Goal: Task Accomplishment & Management: Use online tool/utility

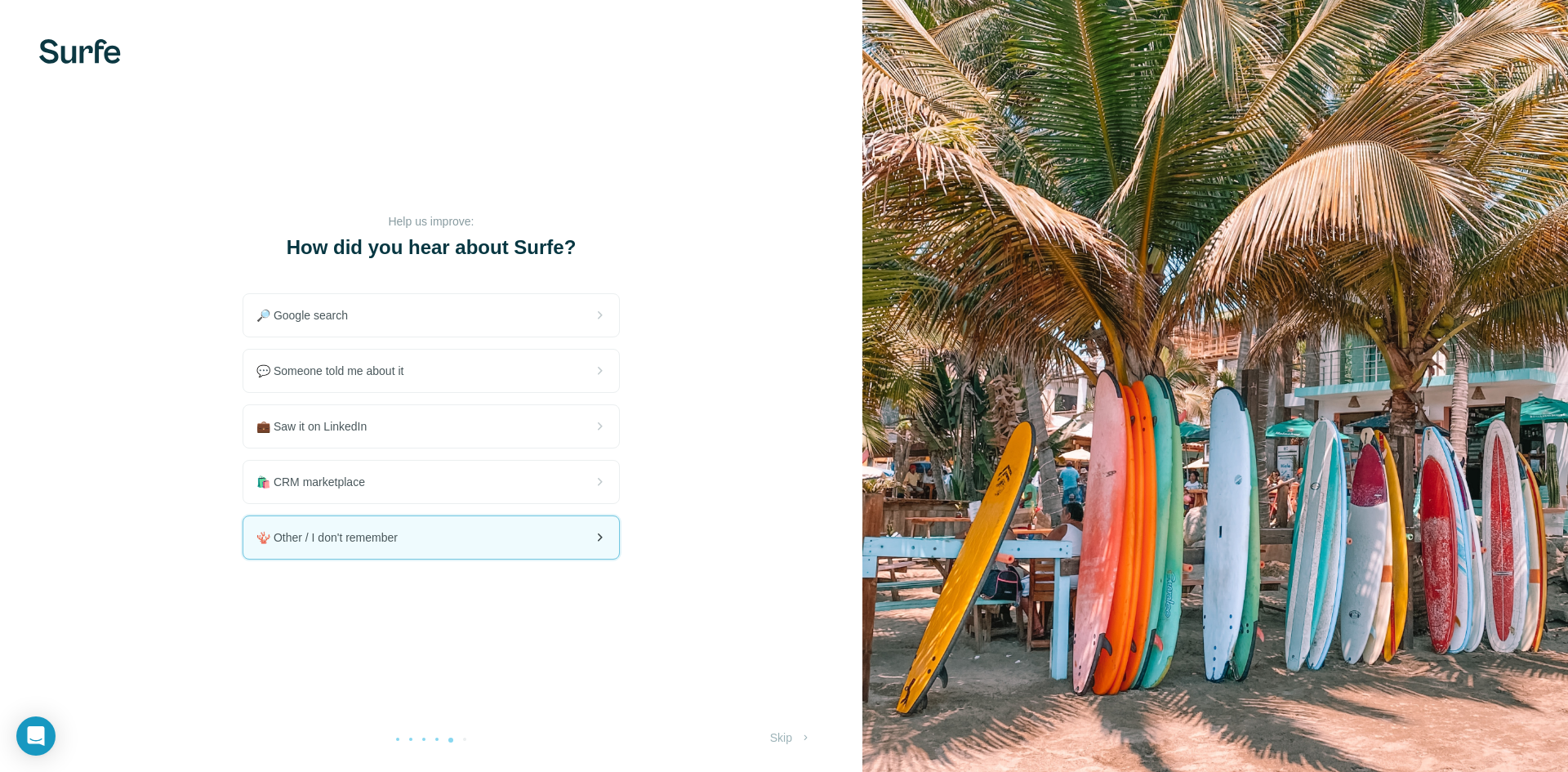
click at [300, 538] on span "🪸 Other / I don't remember" at bounding box center [333, 537] width 155 height 16
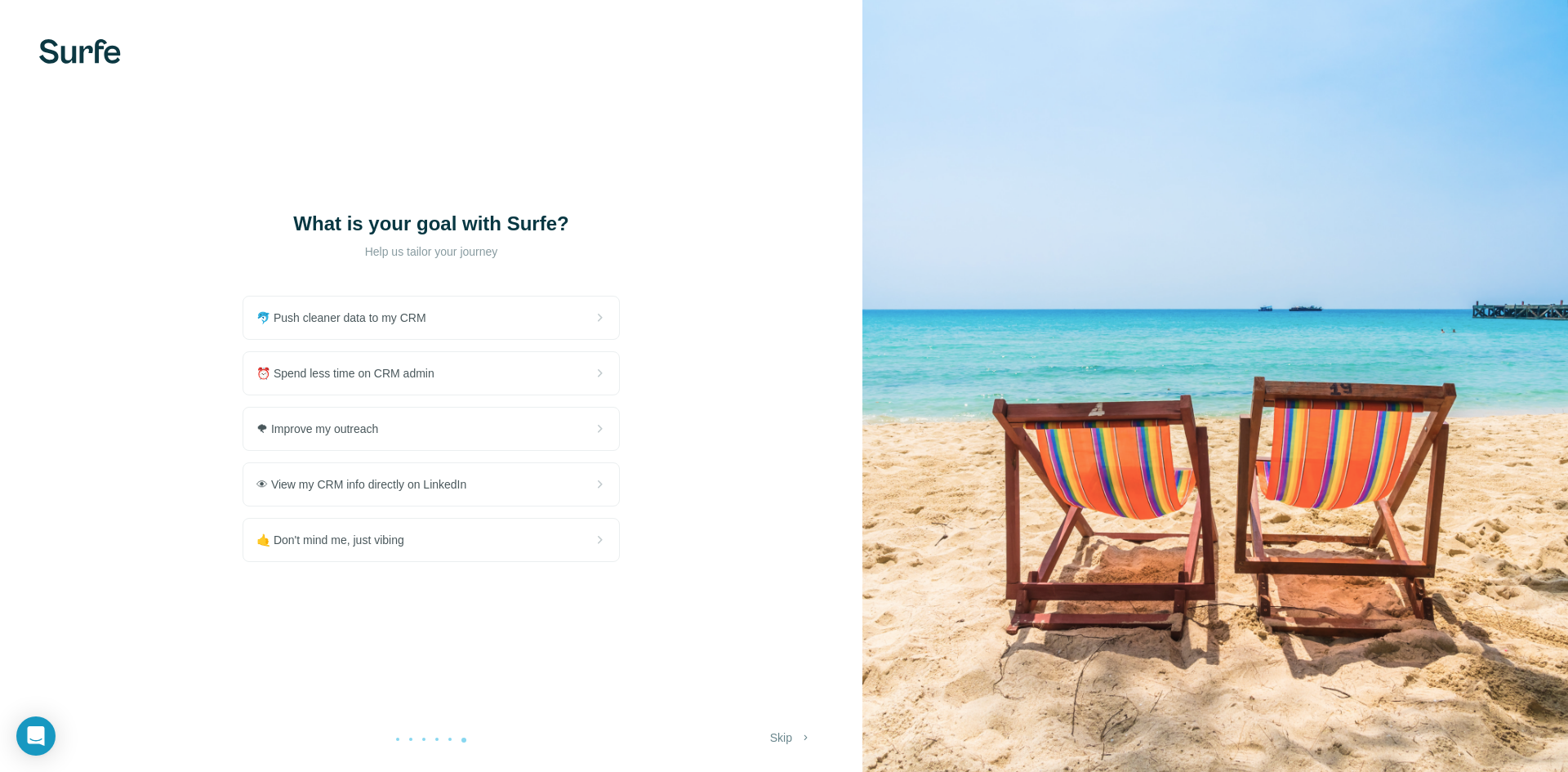
click at [770, 730] on button "Skip" at bounding box center [791, 737] width 65 height 29
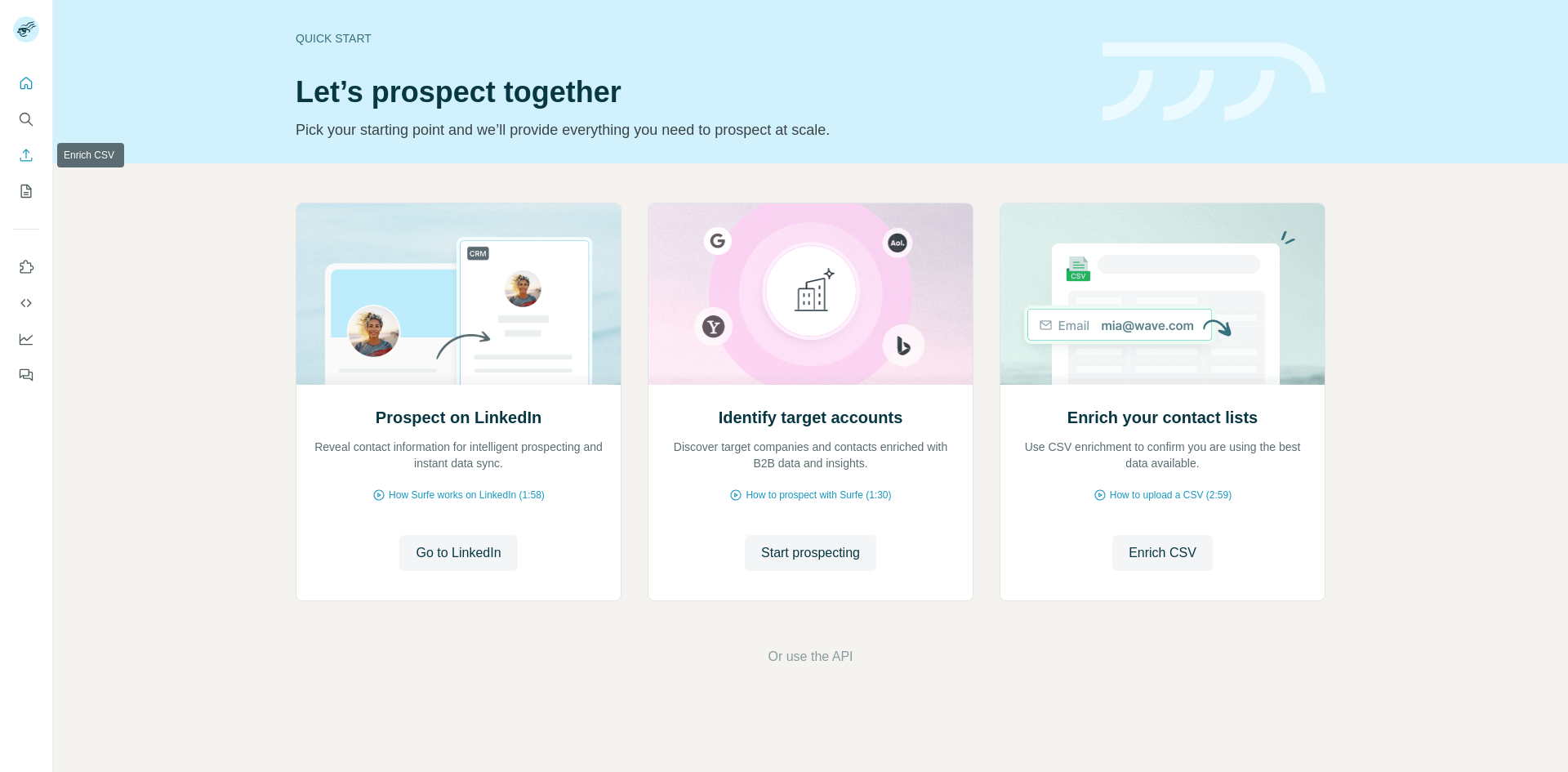
click at [30, 150] on icon "Enrich CSV" at bounding box center [26, 155] width 16 height 16
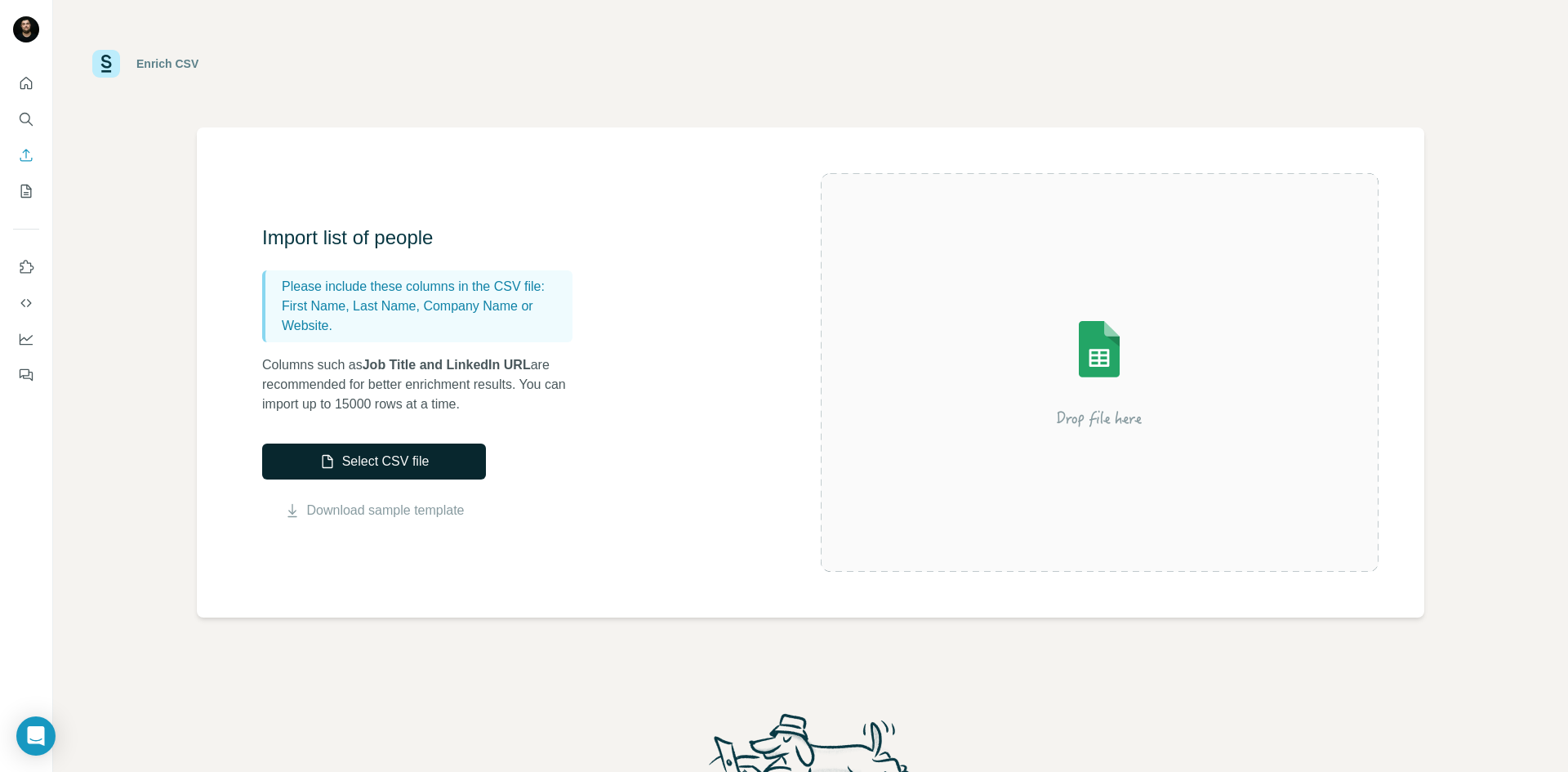
click at [364, 465] on button "Select CSV file" at bounding box center [374, 462] width 224 height 36
click at [412, 470] on button "Select CSV file" at bounding box center [374, 462] width 224 height 36
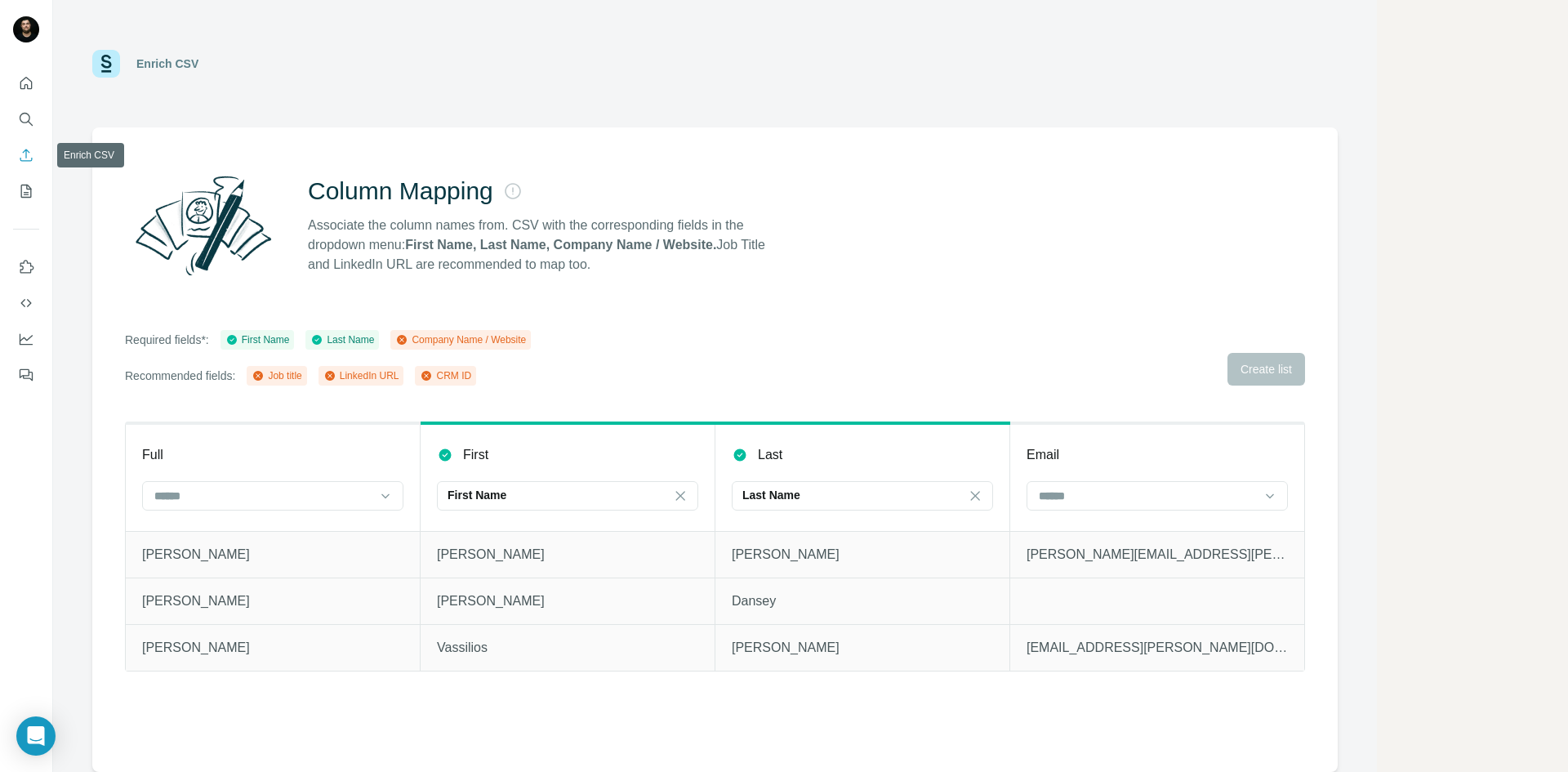
click at [16, 163] on button "Enrich CSV" at bounding box center [26, 155] width 26 height 29
click at [33, 150] on icon "Enrich CSV" at bounding box center [26, 155] width 16 height 16
click at [29, 184] on icon "My lists" at bounding box center [26, 191] width 16 height 16
click at [24, 200] on button "My lists" at bounding box center [26, 190] width 26 height 29
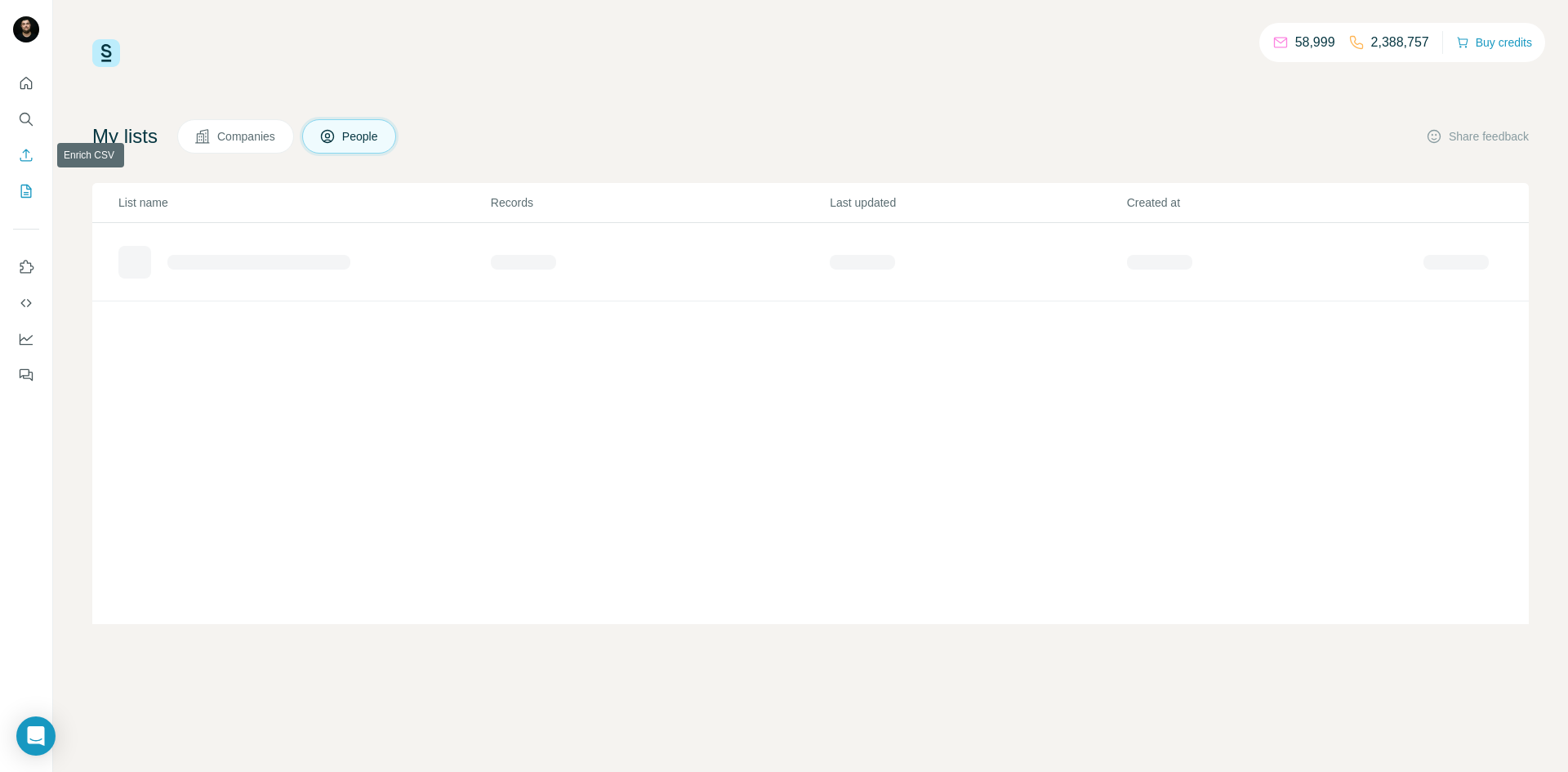
click at [25, 160] on icon "Enrich CSV" at bounding box center [27, 155] width 12 height 12
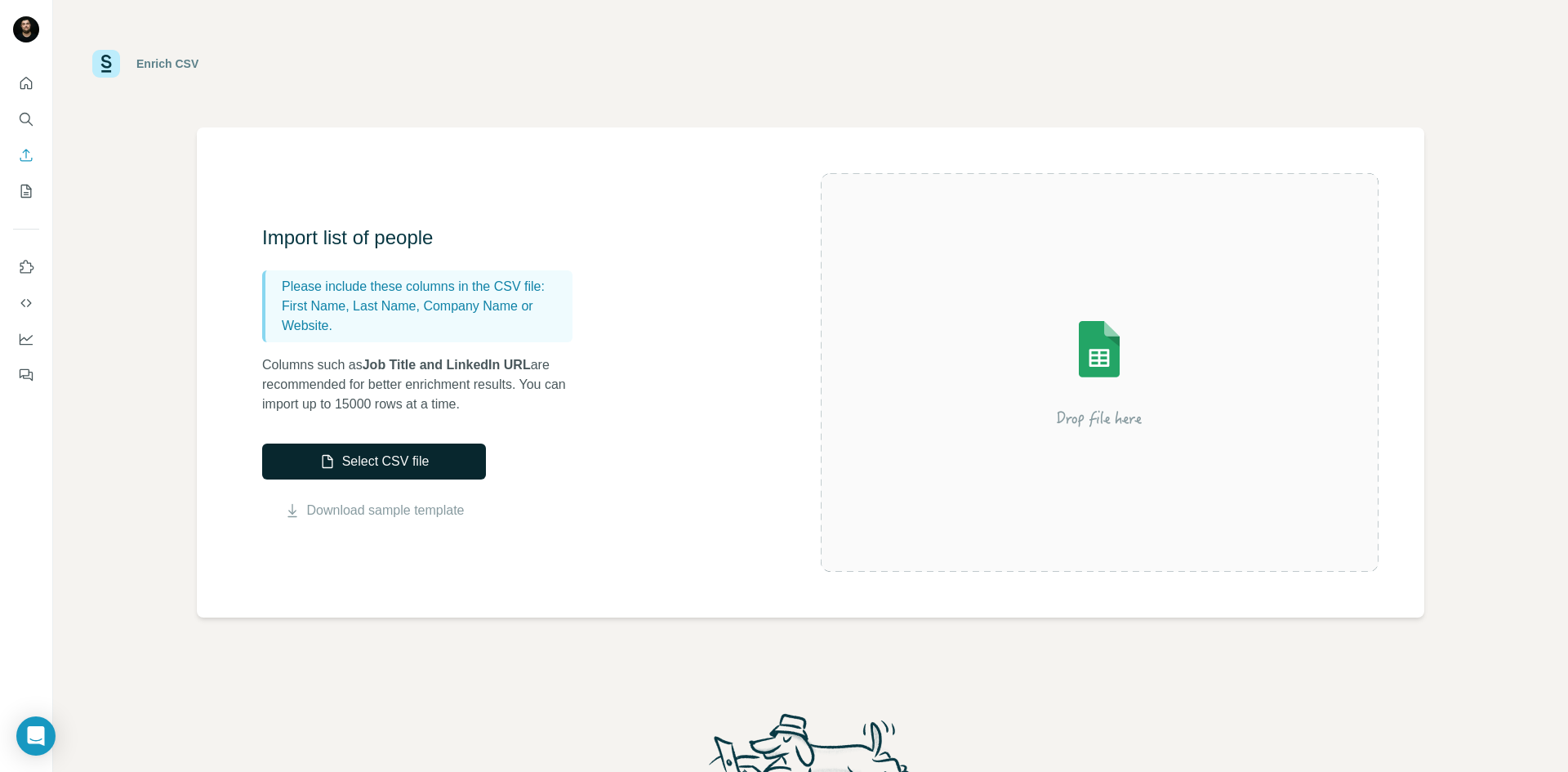
click at [428, 454] on button "Select CSV file" at bounding box center [374, 462] width 224 height 36
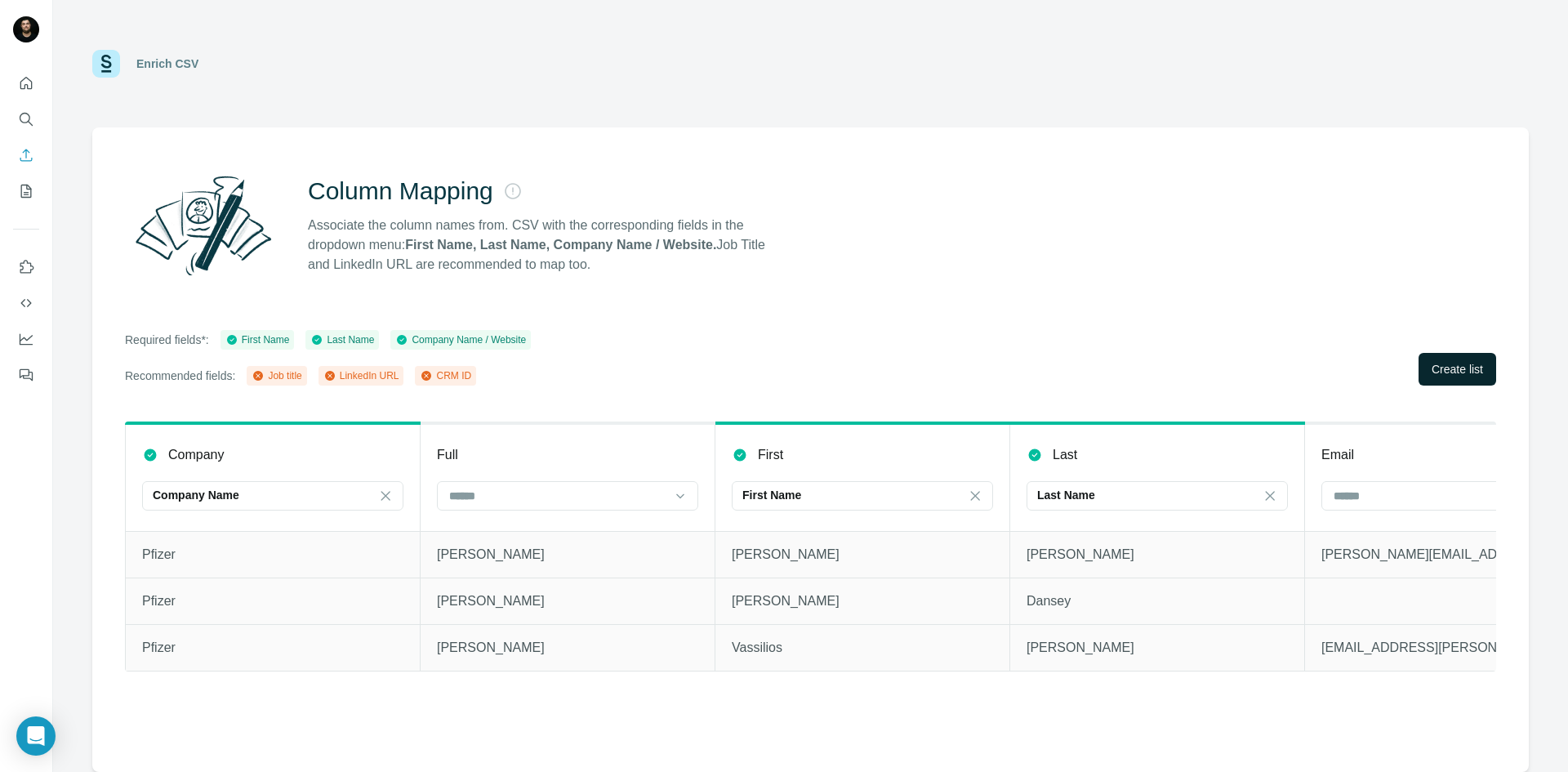
click at [1462, 364] on span "Create list" at bounding box center [1458, 369] width 52 height 16
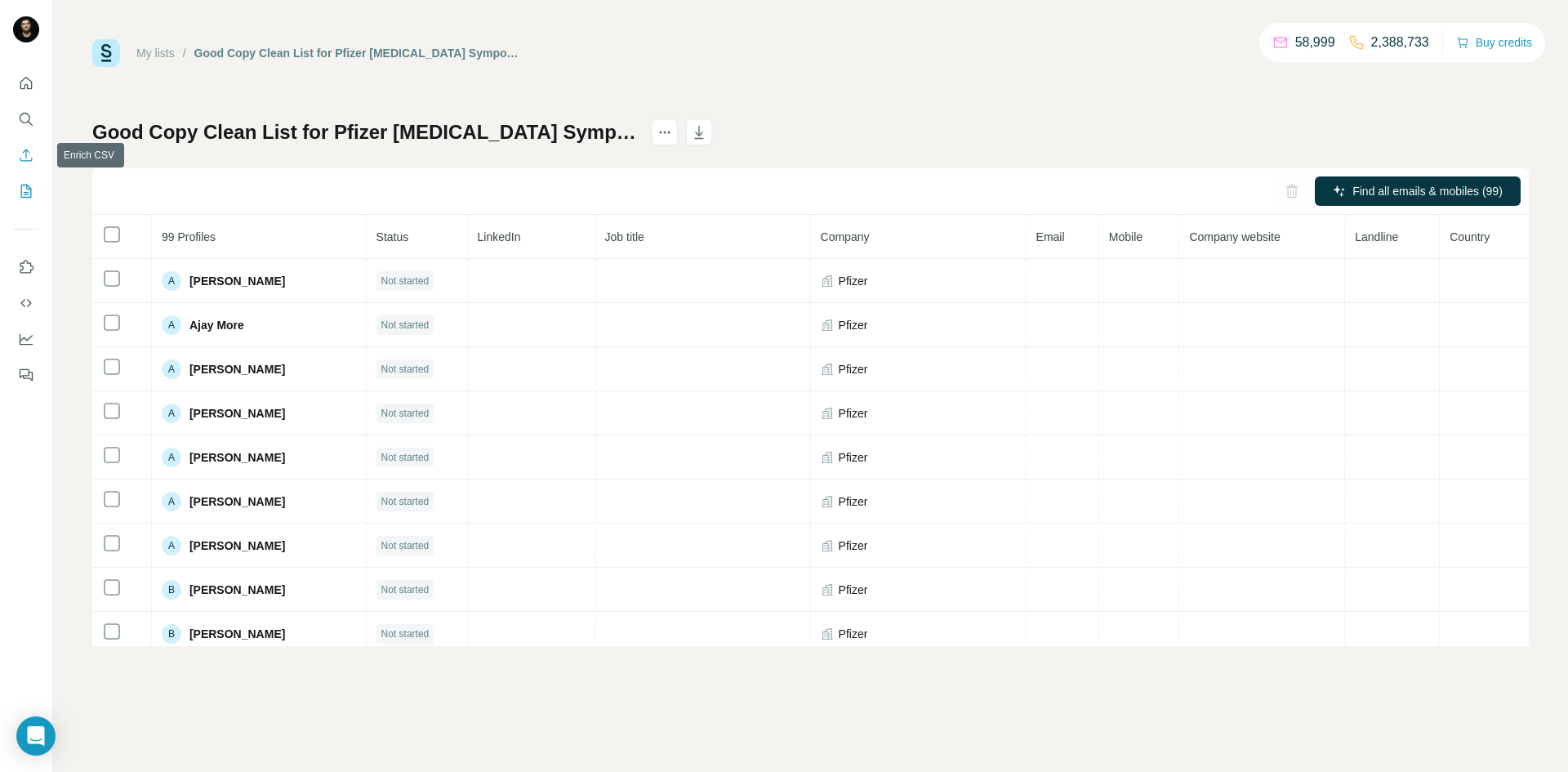
click at [20, 152] on icon "Enrich CSV" at bounding box center [26, 155] width 16 height 16
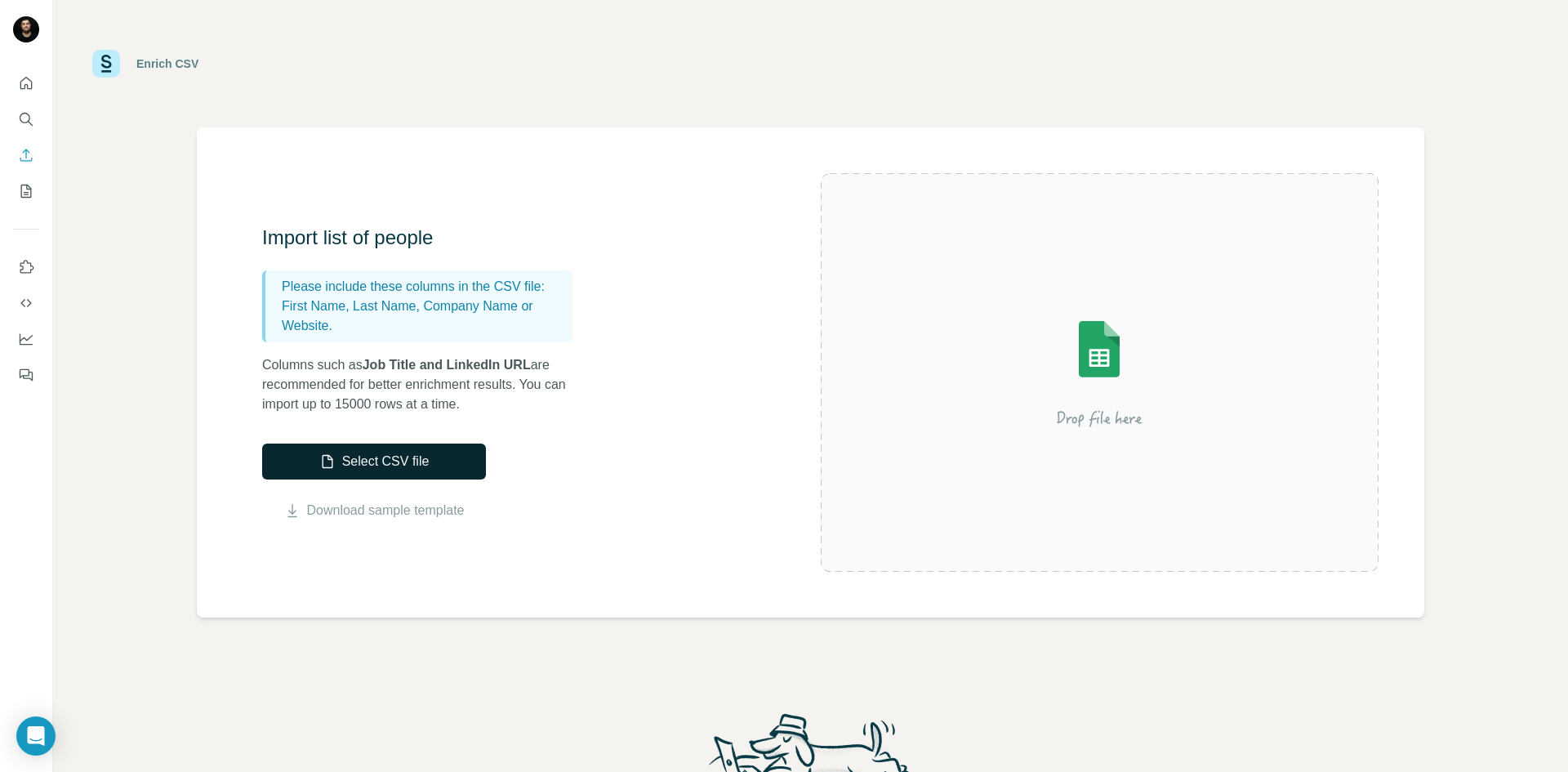
click at [404, 470] on button "Select CSV file" at bounding box center [374, 462] width 224 height 36
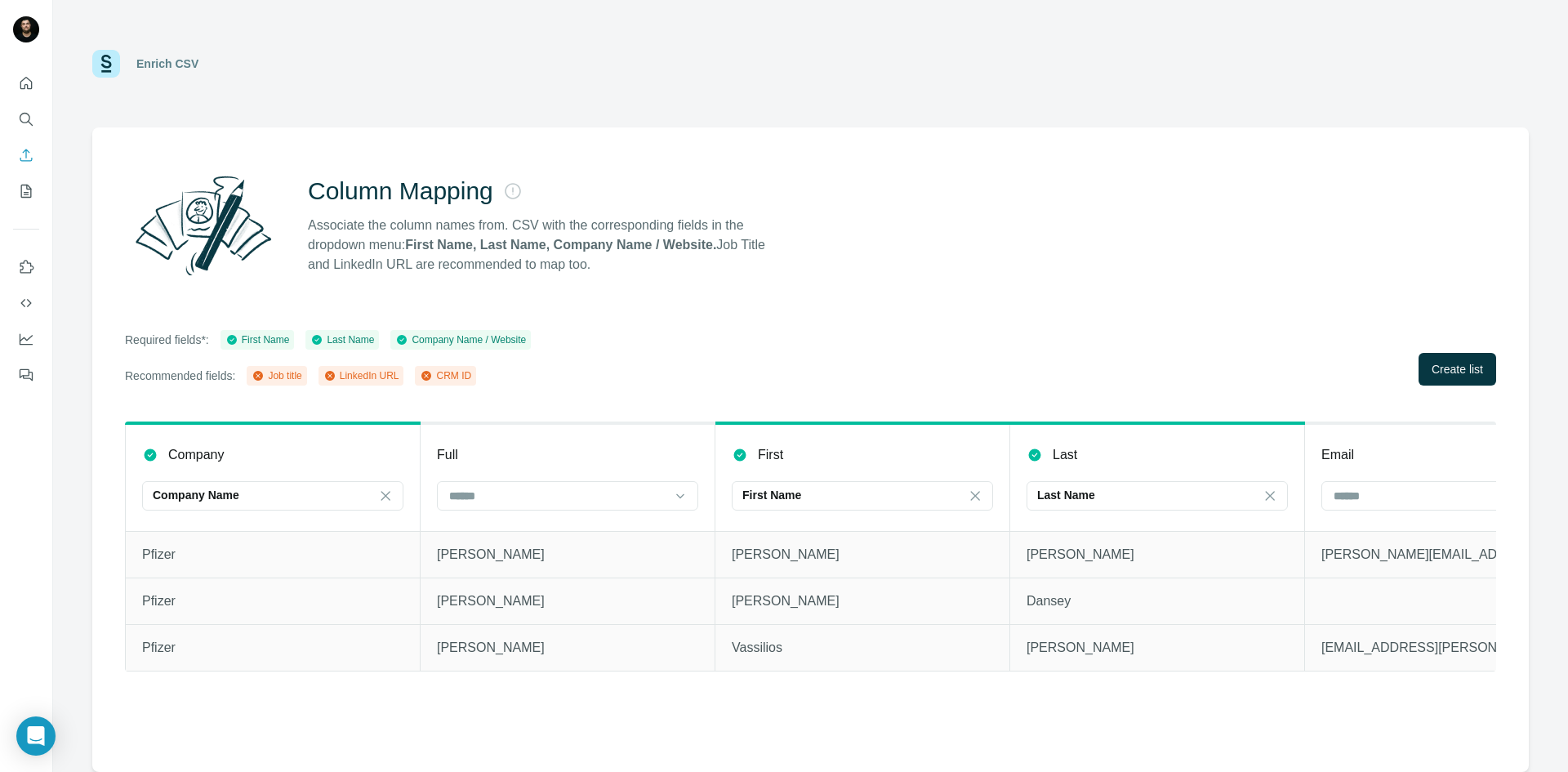
click at [949, 719] on div "Column Mapping Associate the column names from. CSV with the corresponding fiel…" at bounding box center [811, 449] width 1436 height 645
click at [30, 190] on icon "My lists" at bounding box center [27, 191] width 11 height 13
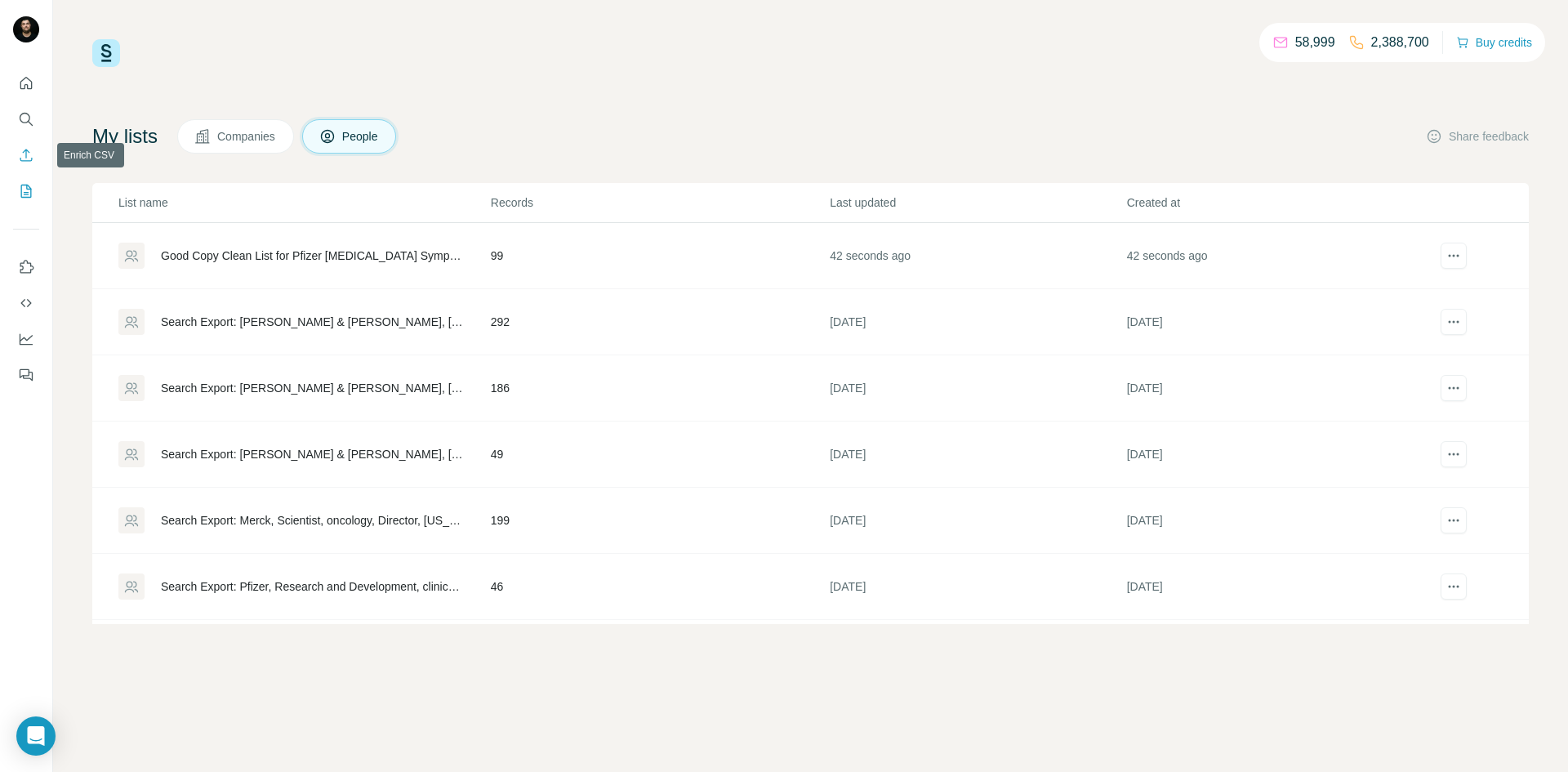
click at [26, 158] on icon "Enrich CSV" at bounding box center [26, 155] width 16 height 16
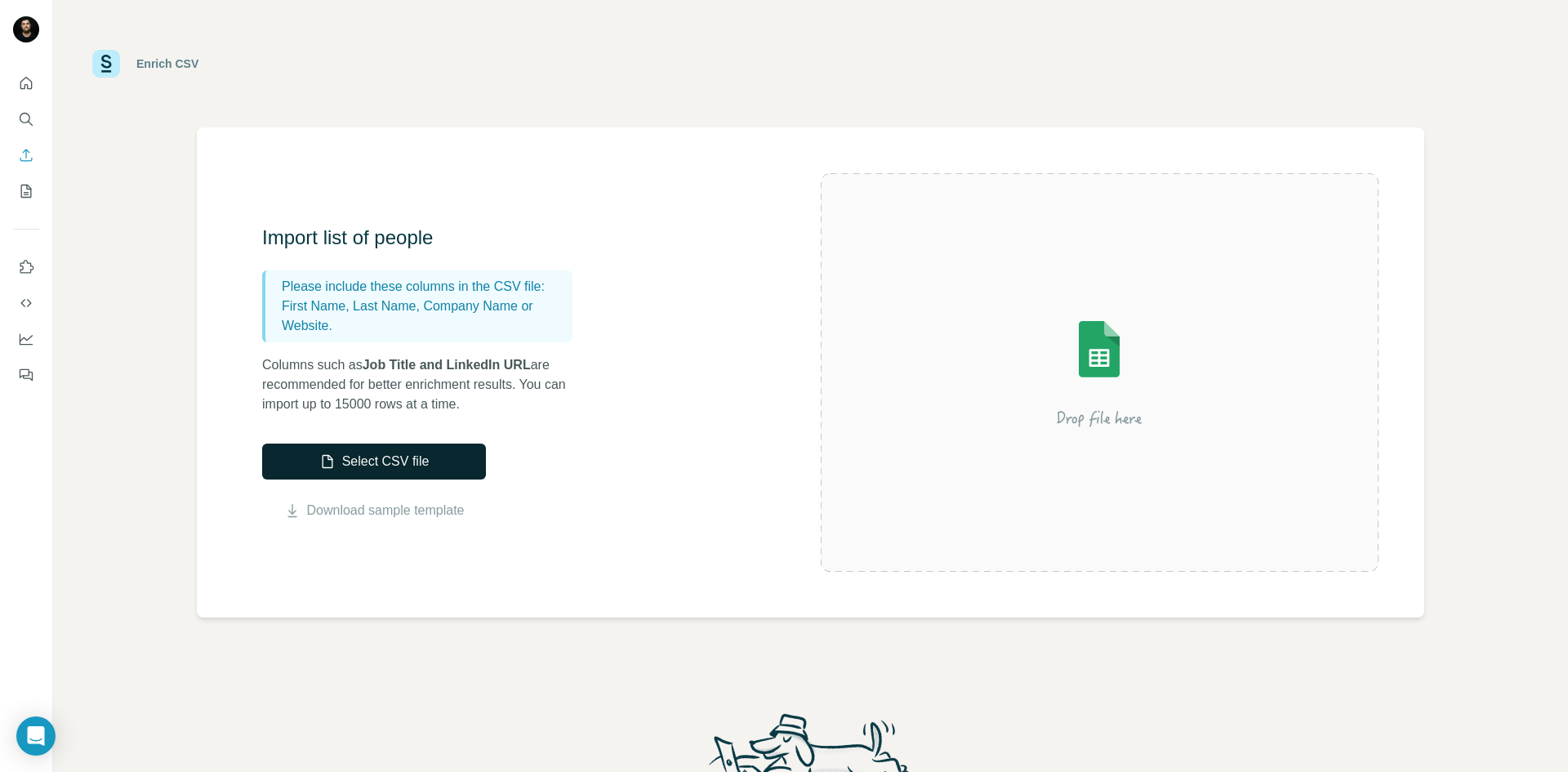
click at [313, 462] on button "Select CSV file" at bounding box center [374, 462] width 224 height 36
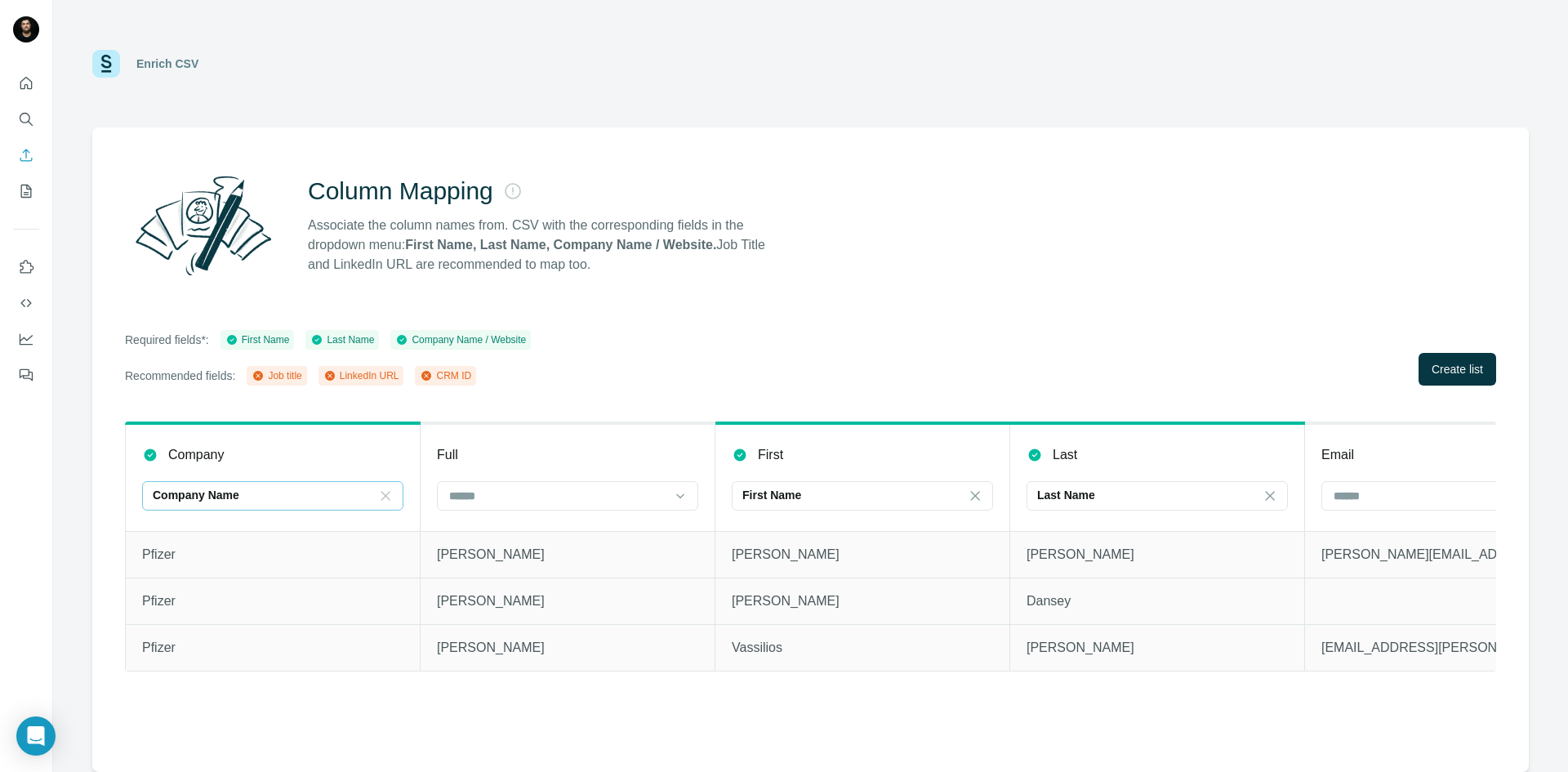
click at [386, 491] on icon at bounding box center [385, 495] width 16 height 16
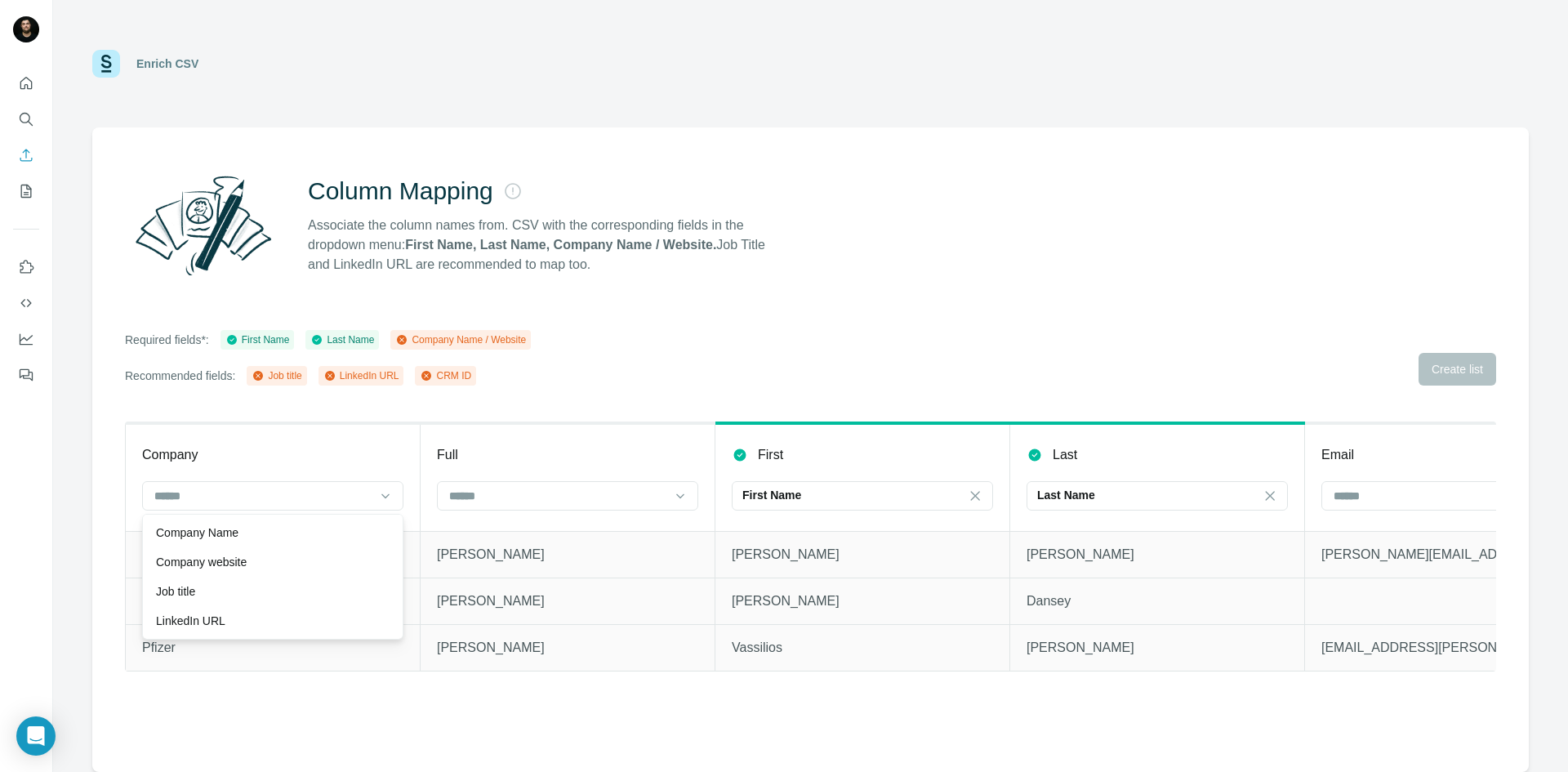
click at [230, 589] on div "Job title" at bounding box center [272, 591] width 234 height 16
click at [297, 487] on div "Job title" at bounding box center [263, 495] width 220 height 16
click at [372, 495] on input at bounding box center [263, 496] width 220 height 18
